Goal: Task Accomplishment & Management: Complete application form

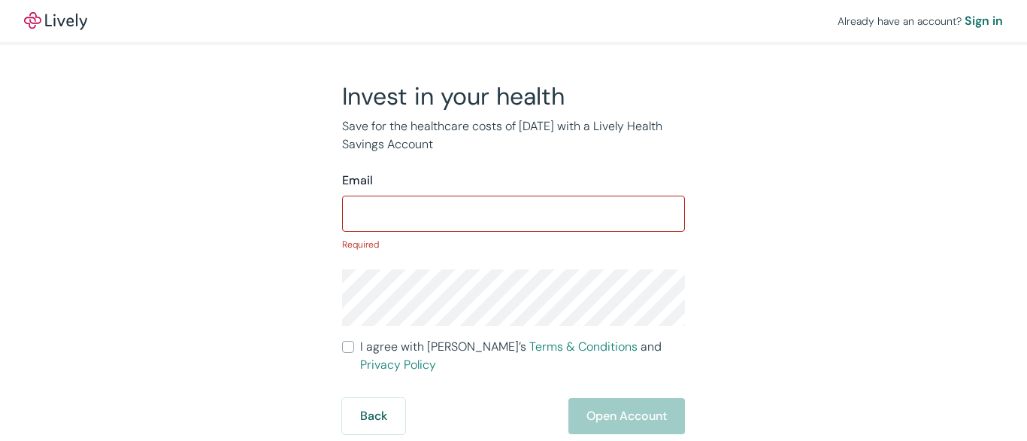
click at [514, 220] on input "Email" at bounding box center [513, 214] width 343 height 30
click at [514, 211] on input "Email" at bounding box center [513, 214] width 343 height 30
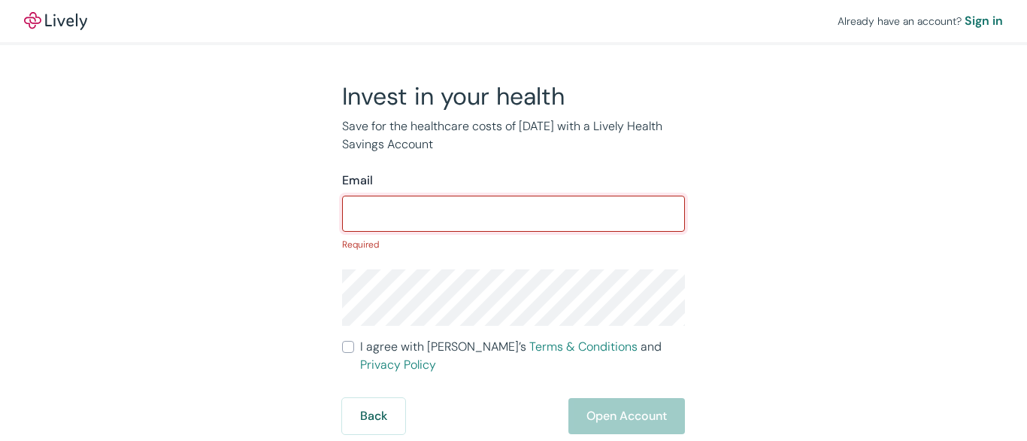
click at [514, 211] on input "Email" at bounding box center [513, 214] width 343 height 30
click at [514, 23] on div "Already have an account? Sign in" at bounding box center [513, 21] width 1027 height 42
click at [514, 21] on div "Already have an account? Sign in" at bounding box center [513, 21] width 1027 height 42
click at [56, 21] on img at bounding box center [55, 21] width 63 height 18
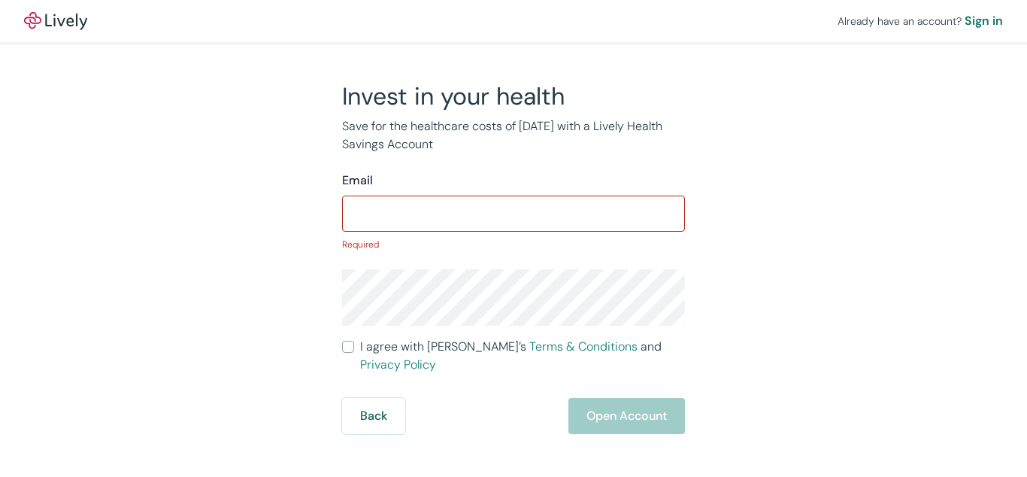
click at [514, 238] on p "Required" at bounding box center [513, 245] width 343 height 14
click at [514, 211] on input "Email" at bounding box center [513, 214] width 343 height 30
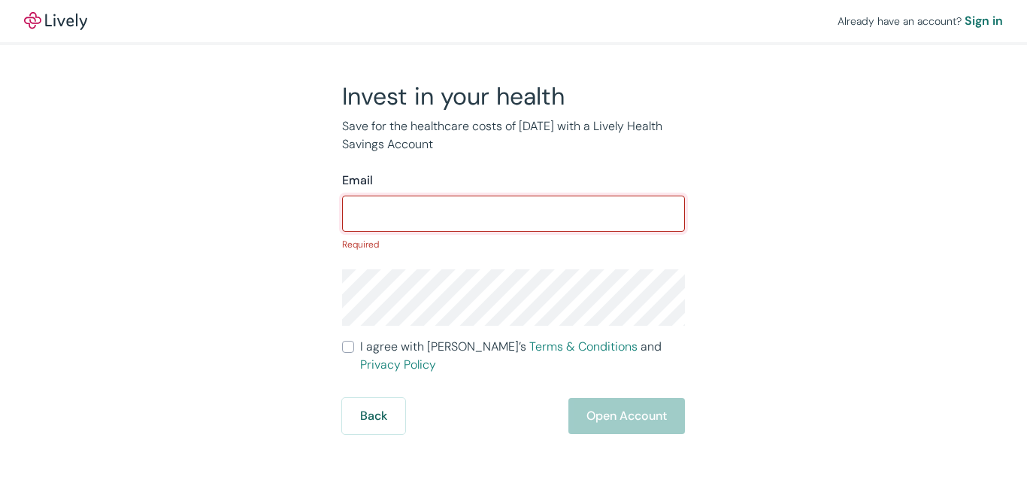
click at [514, 211] on input "Email" at bounding box center [513, 214] width 343 height 30
click at [514, 23] on div "Already have an account? Sign in" at bounding box center [513, 21] width 1027 height 42
click at [514, 21] on div "Already have an account? Sign in" at bounding box center [513, 21] width 1027 height 42
click at [56, 21] on img at bounding box center [55, 21] width 63 height 18
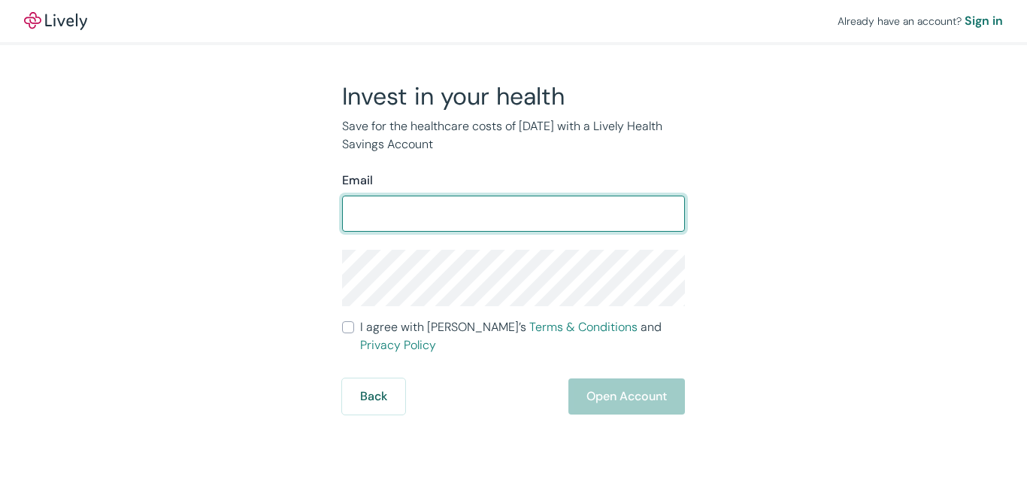
click at [514, 238] on form "Email ​ I agree with Lively’s Terms & Conditions and Privacy Policy Back Open A…" at bounding box center [513, 292] width 343 height 243
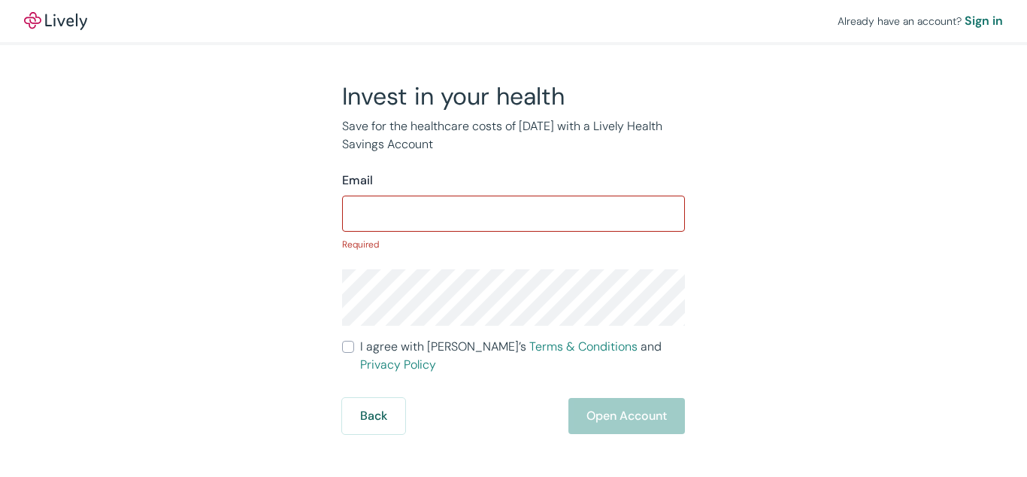
click at [514, 238] on p "Required" at bounding box center [513, 245] width 343 height 14
click at [514, 211] on input "Email" at bounding box center [513, 214] width 343 height 30
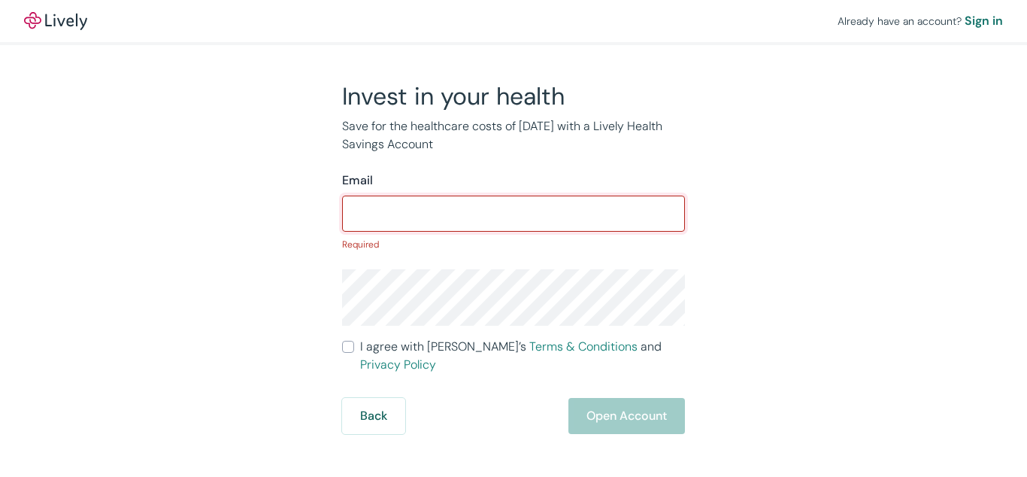
click at [514, 23] on div "Already have an account? Sign in" at bounding box center [513, 21] width 1027 height 42
click at [514, 21] on div "Already have an account? Sign in" at bounding box center [513, 21] width 1027 height 42
click at [56, 21] on img at bounding box center [55, 21] width 63 height 18
